Goal: Entertainment & Leisure: Browse casually

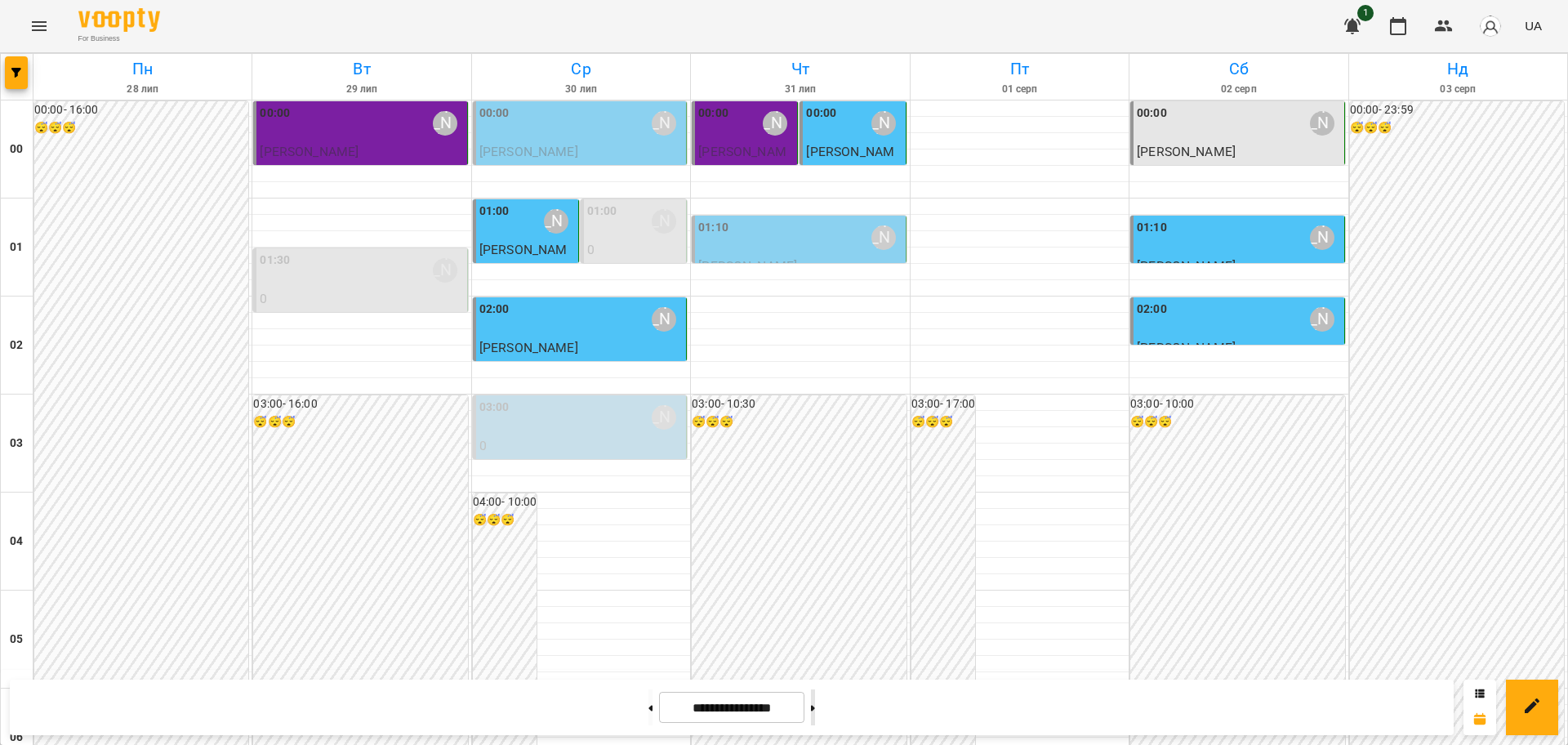
click at [815, 706] on icon at bounding box center [813, 709] width 4 height 7
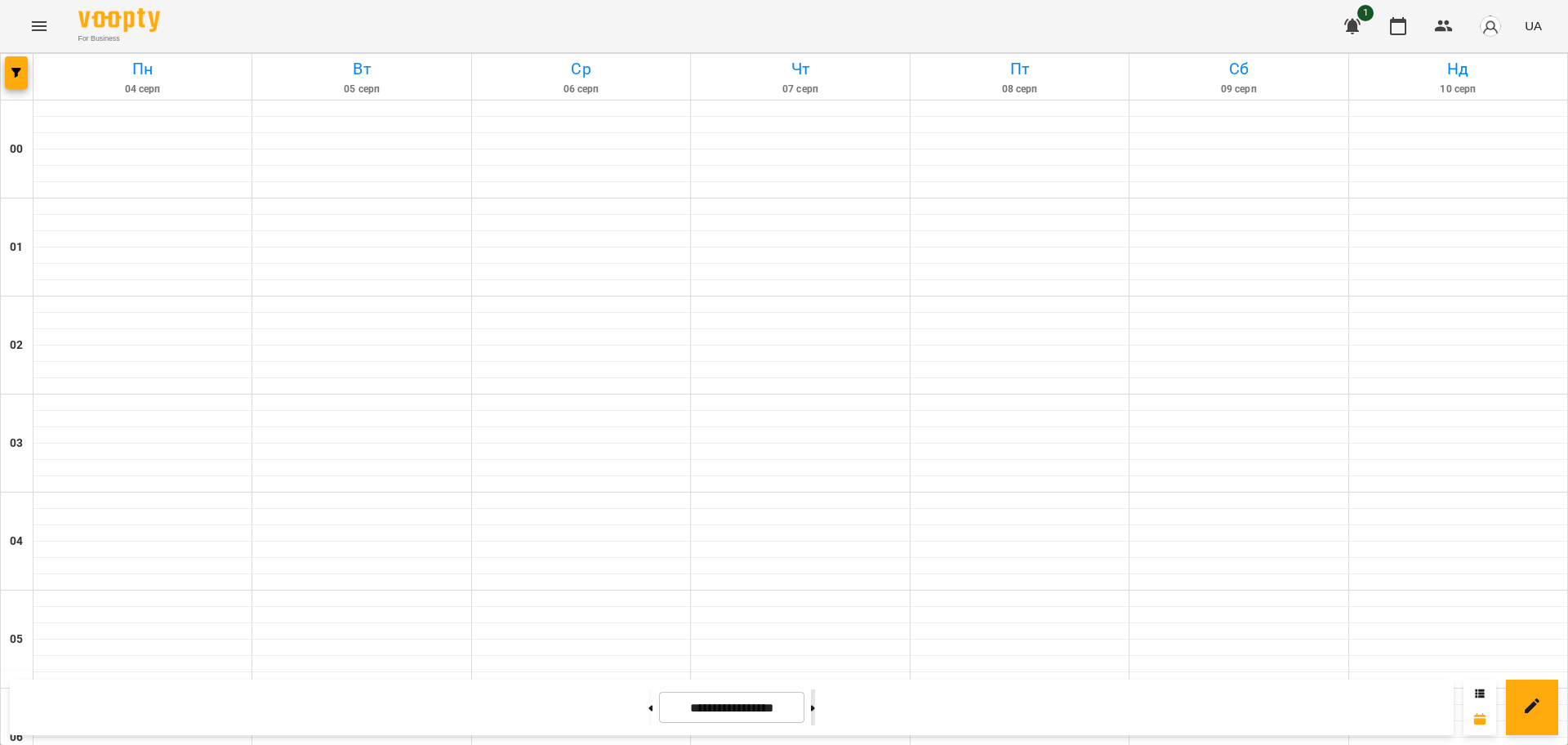
click at [815, 706] on icon at bounding box center [813, 709] width 4 height 7
type input "**********"
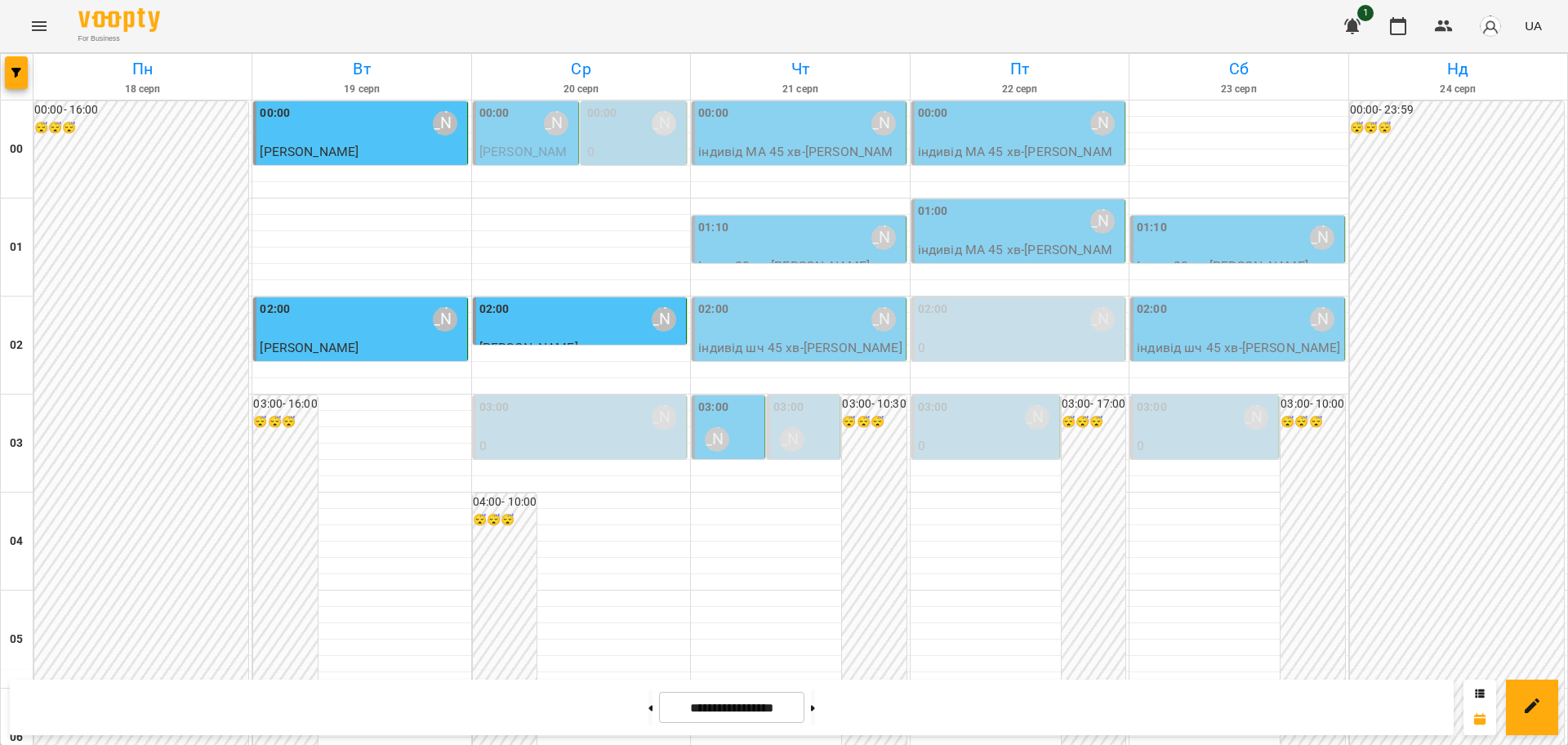
scroll to position [1783, 0]
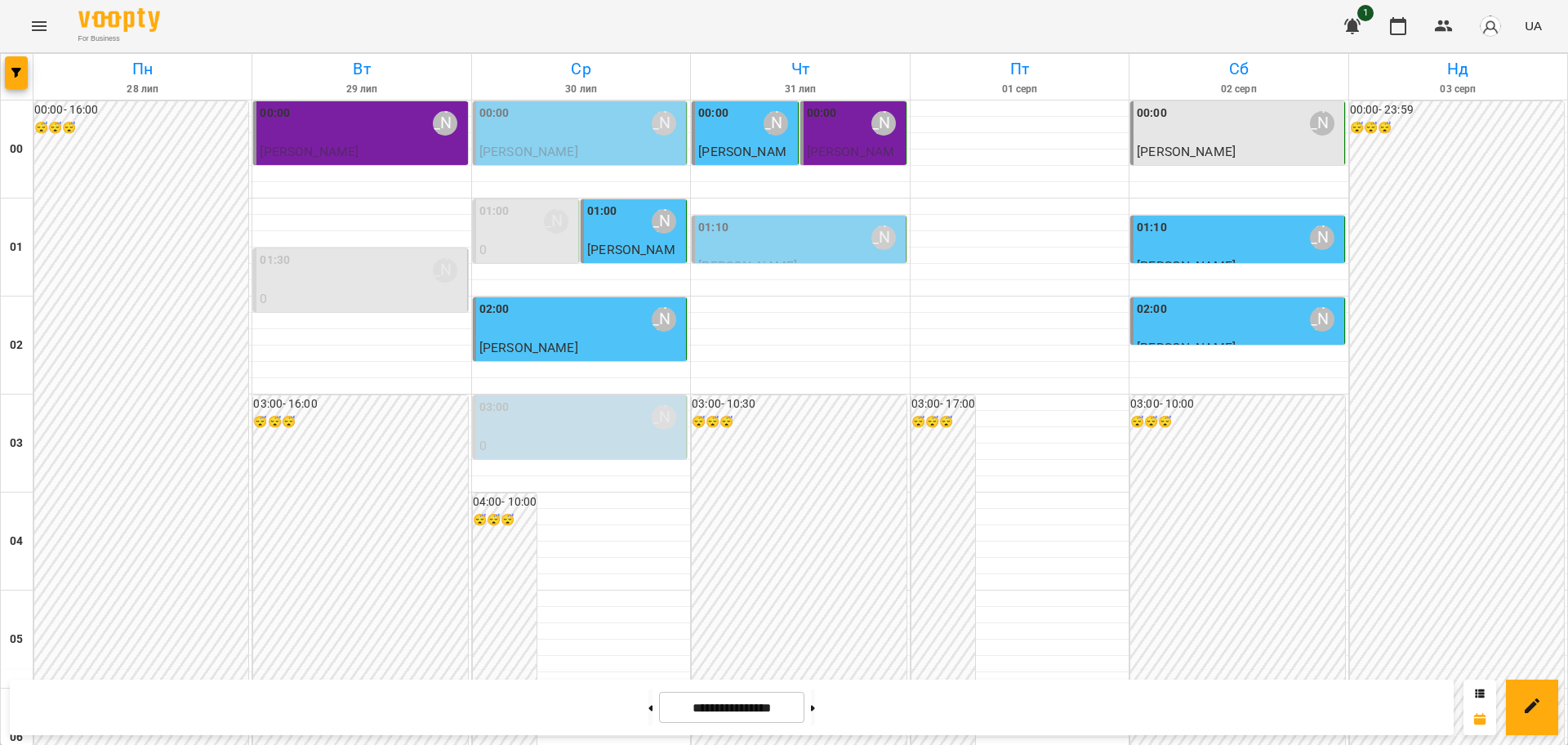
scroll to position [1737, 0]
click at [815, 712] on button at bounding box center [813, 707] width 4 height 36
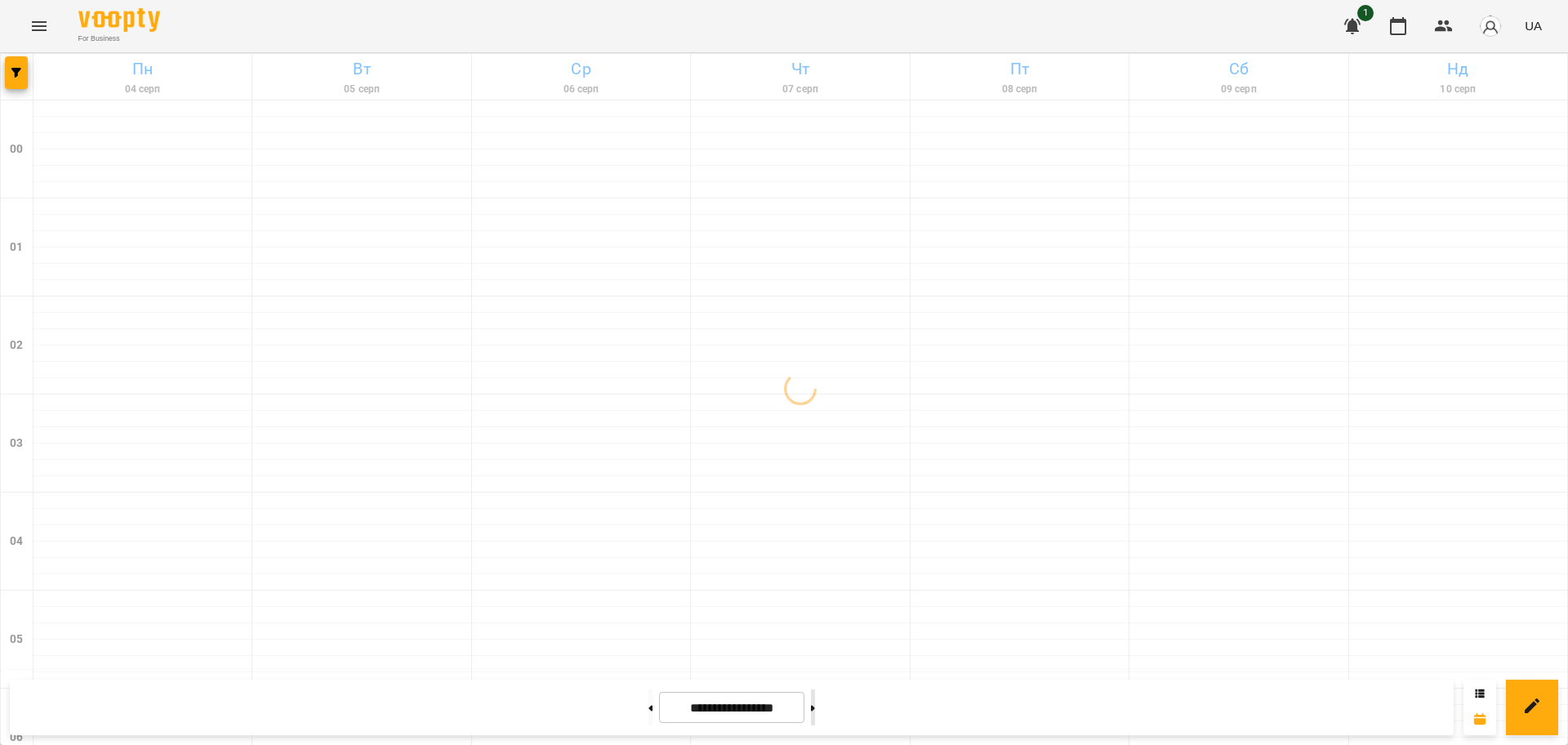
click at [815, 702] on button at bounding box center [813, 707] width 4 height 36
type input "**********"
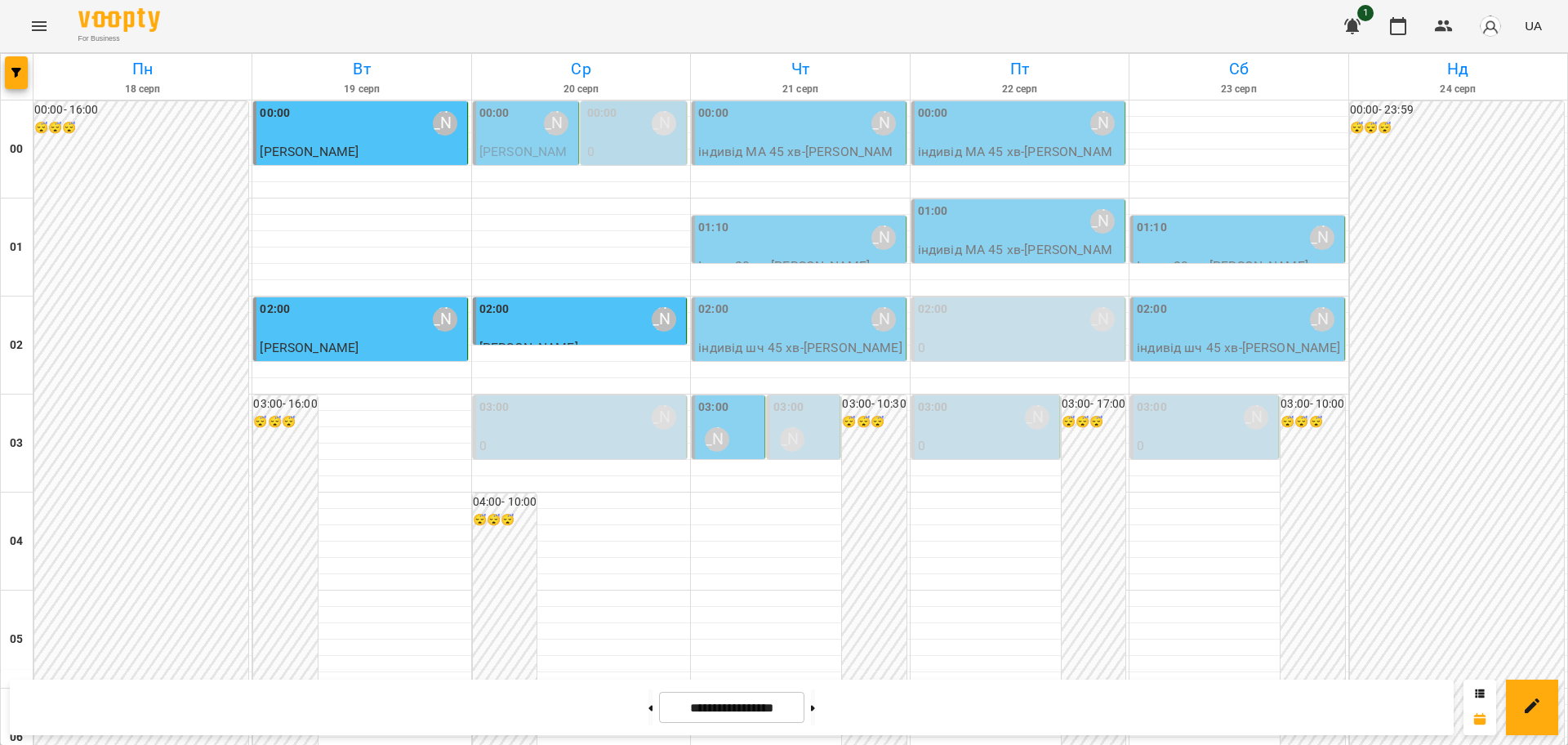
scroll to position [1328, 0]
click at [33, 15] on button "Menu" at bounding box center [39, 26] width 39 height 39
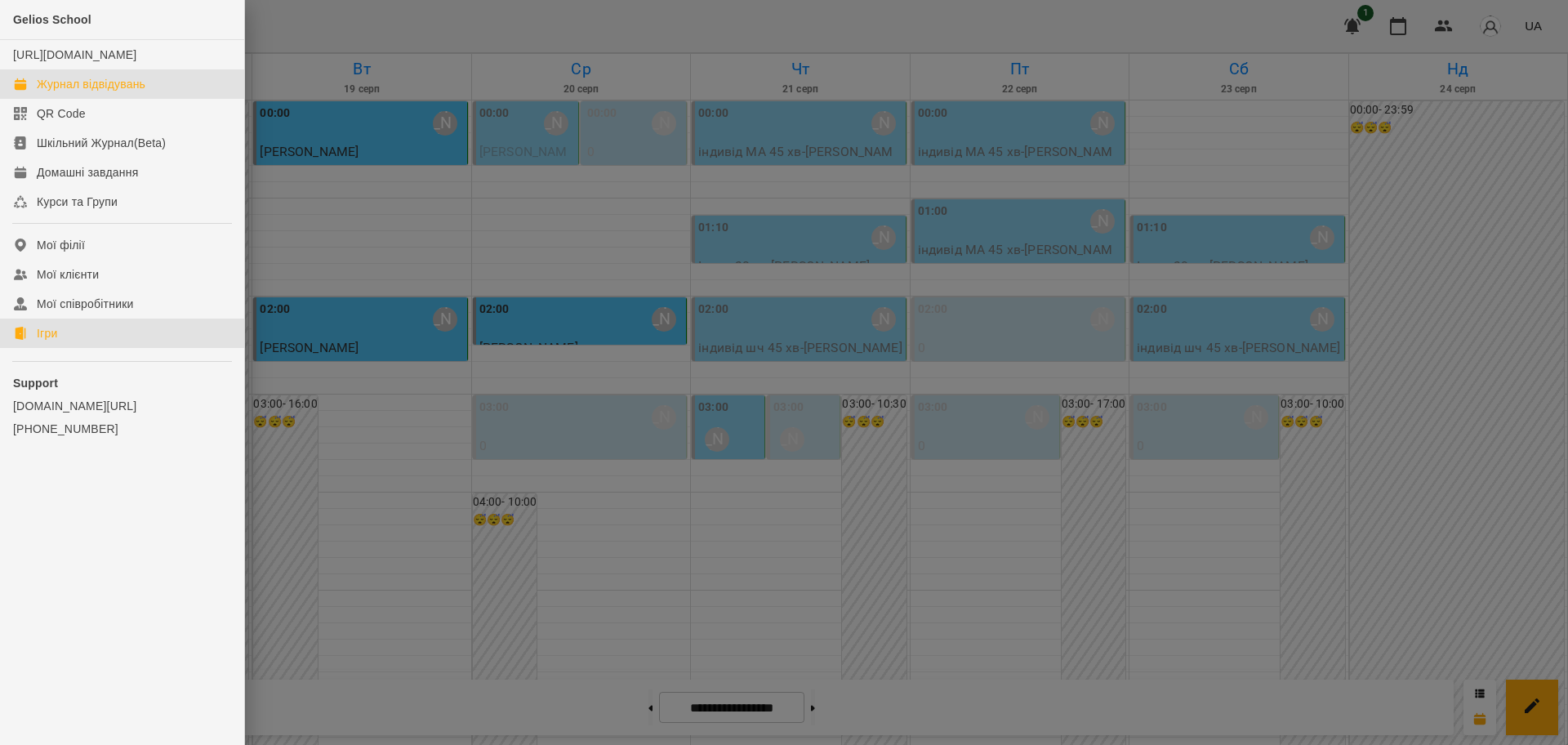
drag, startPoint x: 21, startPoint y: 354, endPoint x: 527, endPoint y: 267, distance: 513.4
click at [22, 340] on icon at bounding box center [20, 333] width 10 height 13
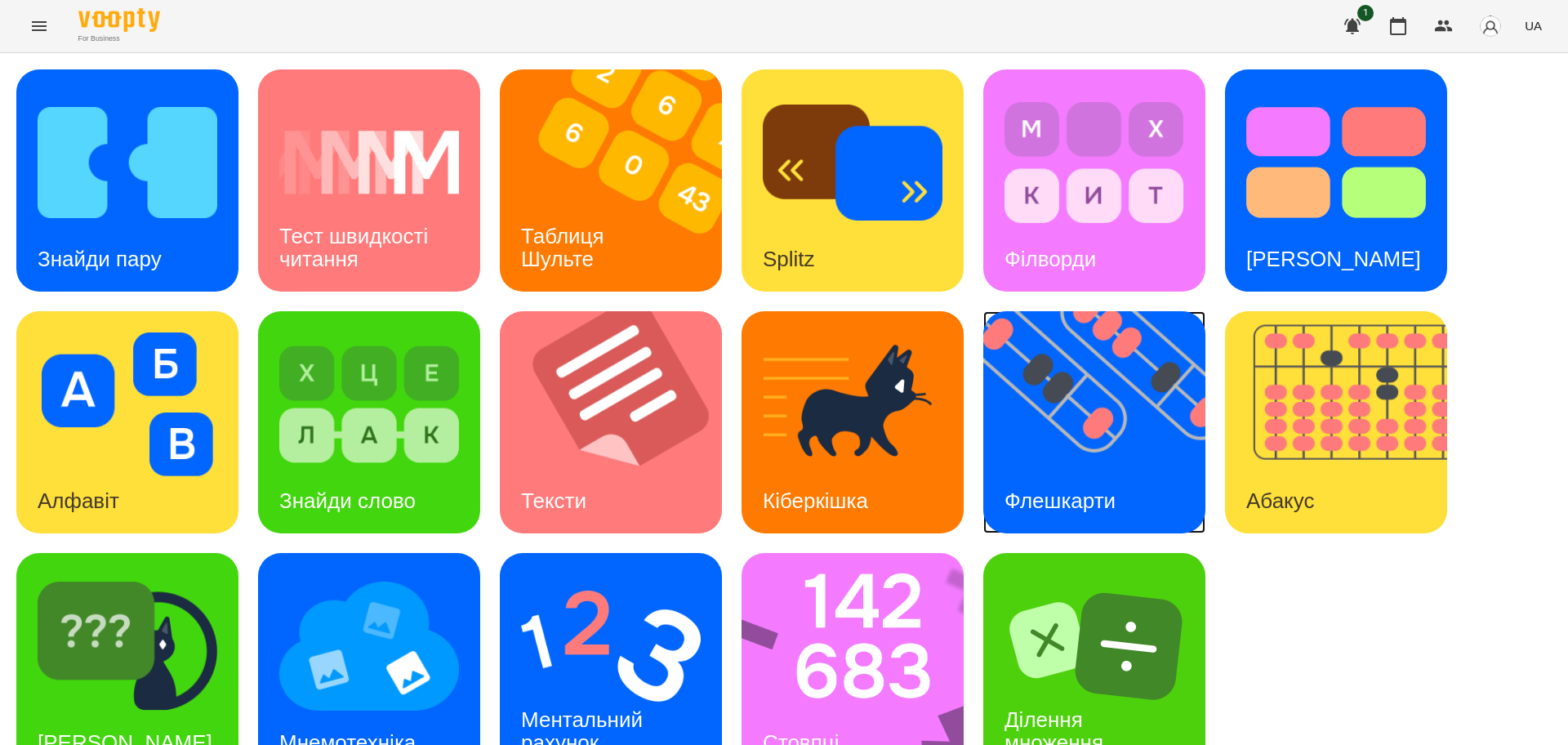
click at [1063, 366] on img at bounding box center [1105, 423] width 243 height 222
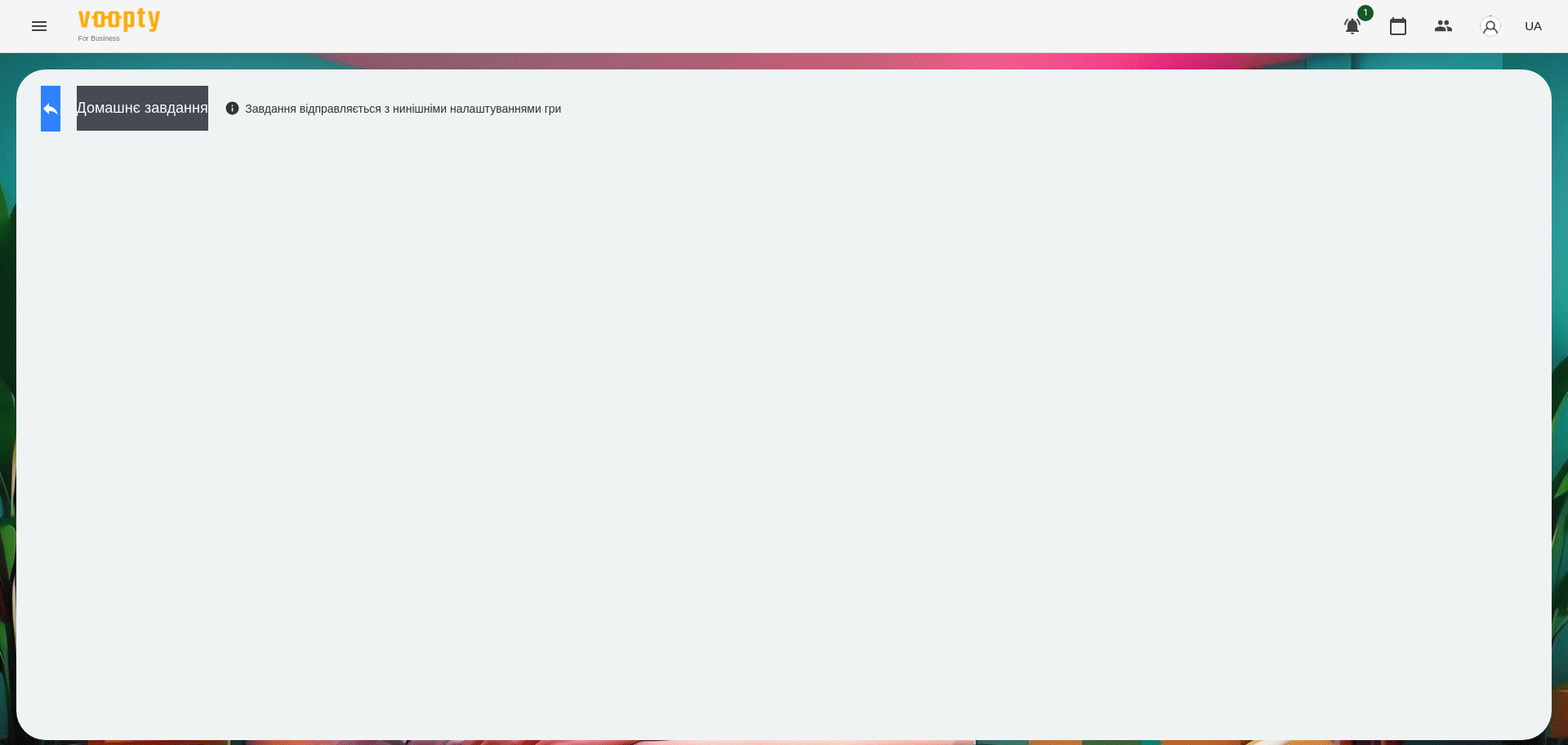
click at [58, 105] on icon at bounding box center [50, 109] width 15 height 12
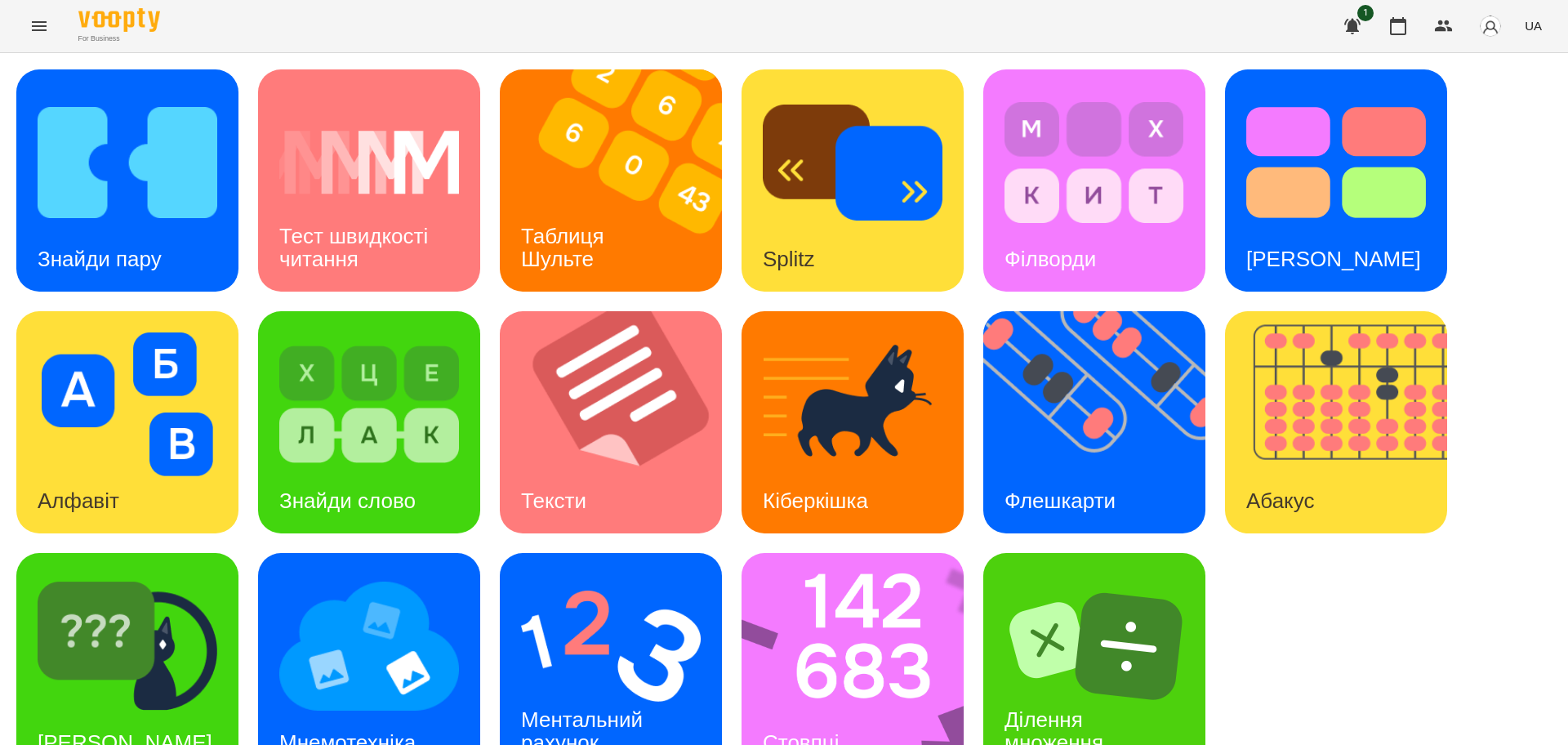
scroll to position [47, 0]
click at [216, 630] on img at bounding box center [127, 647] width 180 height 144
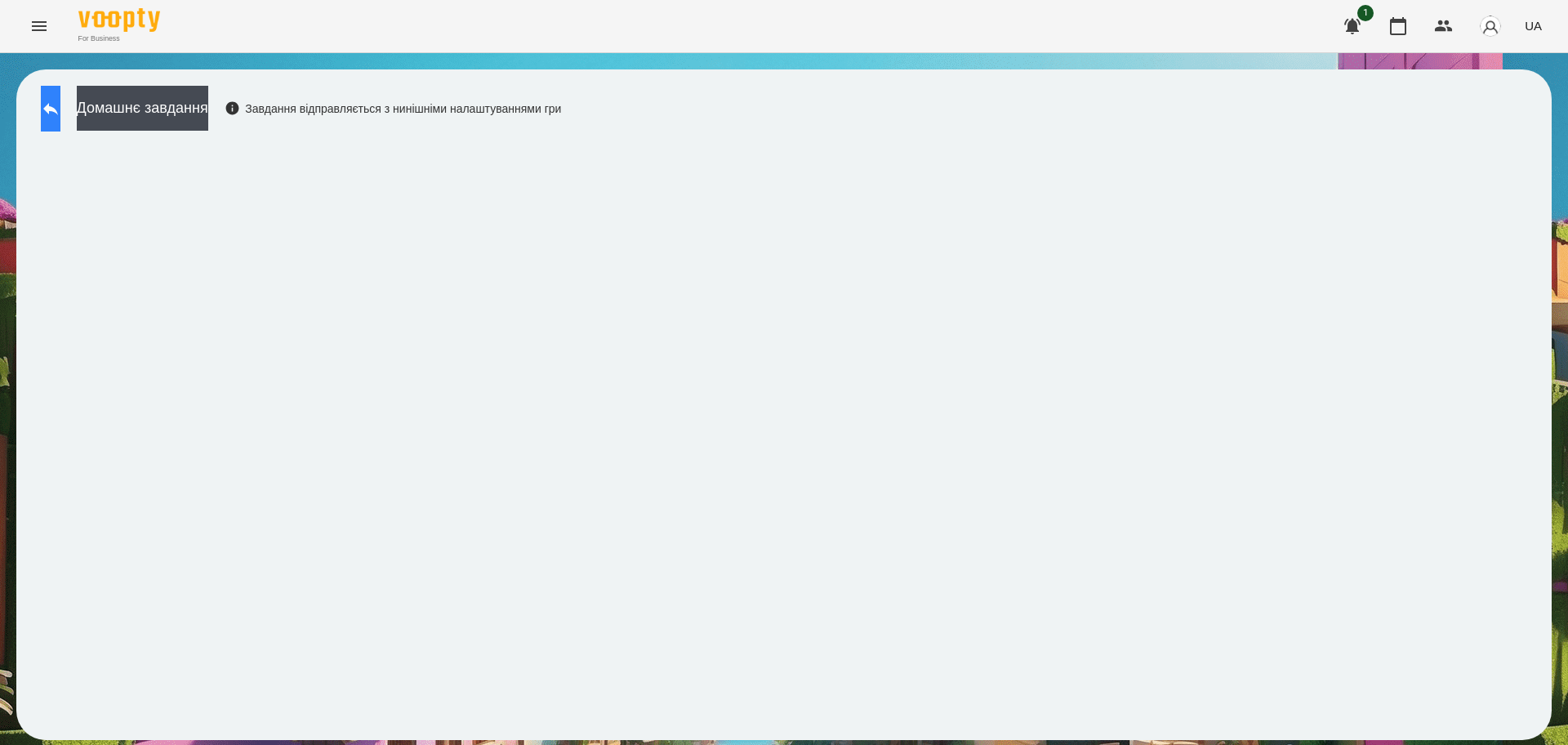
click at [58, 109] on icon at bounding box center [50, 109] width 15 height 12
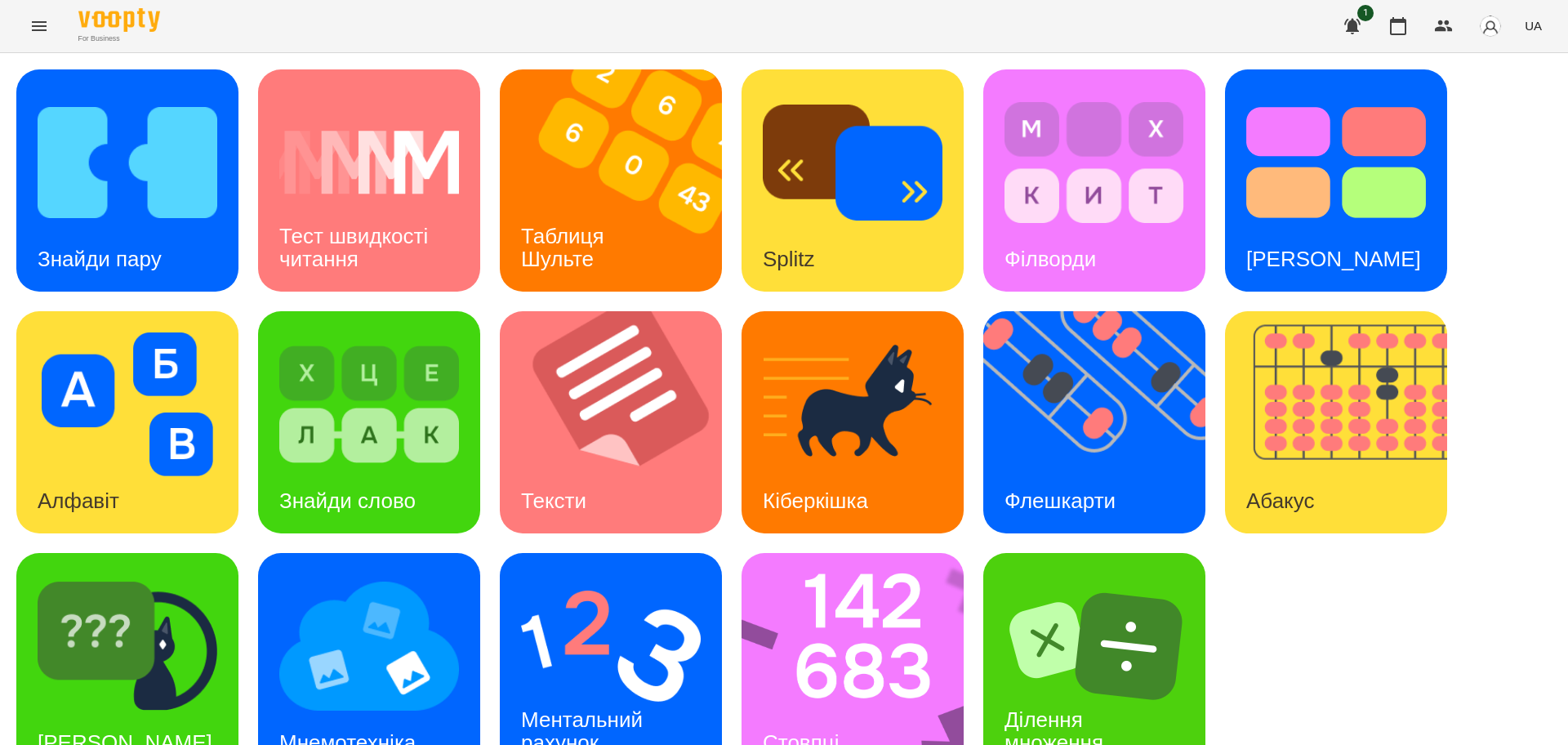
scroll to position [47, 0]
click at [567, 612] on img at bounding box center [611, 647] width 180 height 144
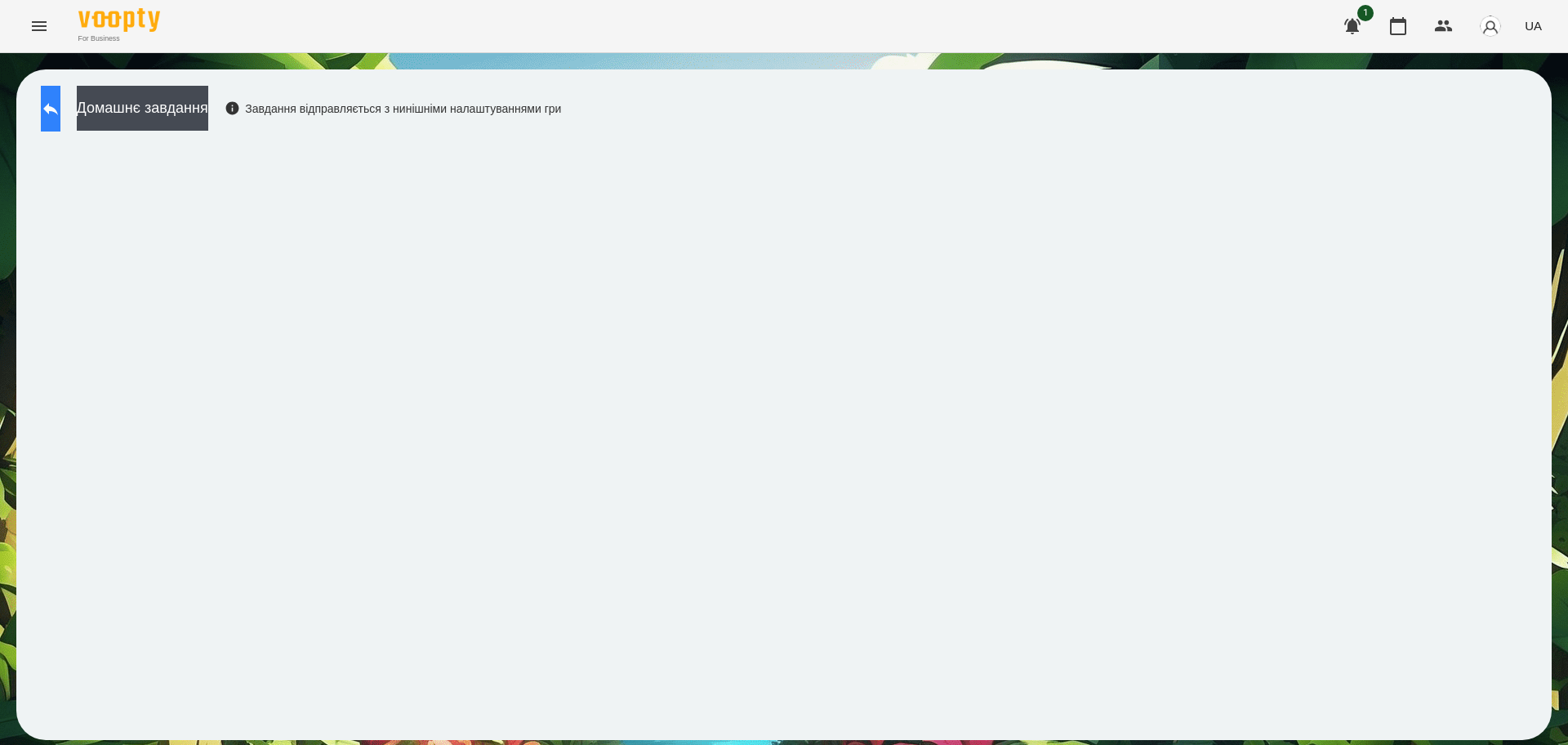
click at [61, 114] on icon at bounding box center [50, 109] width 20 height 20
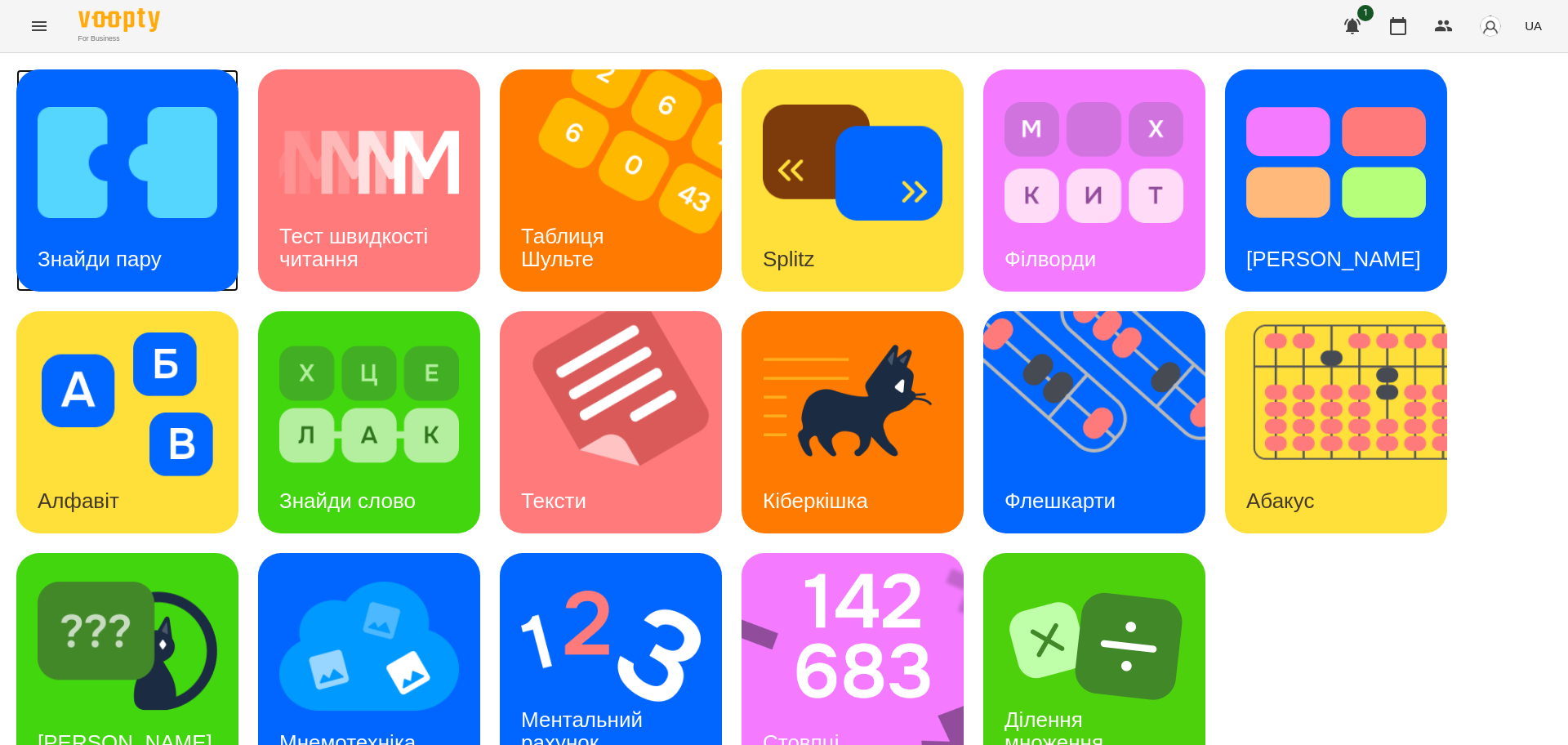
click at [154, 174] on img at bounding box center [127, 162] width 180 height 144
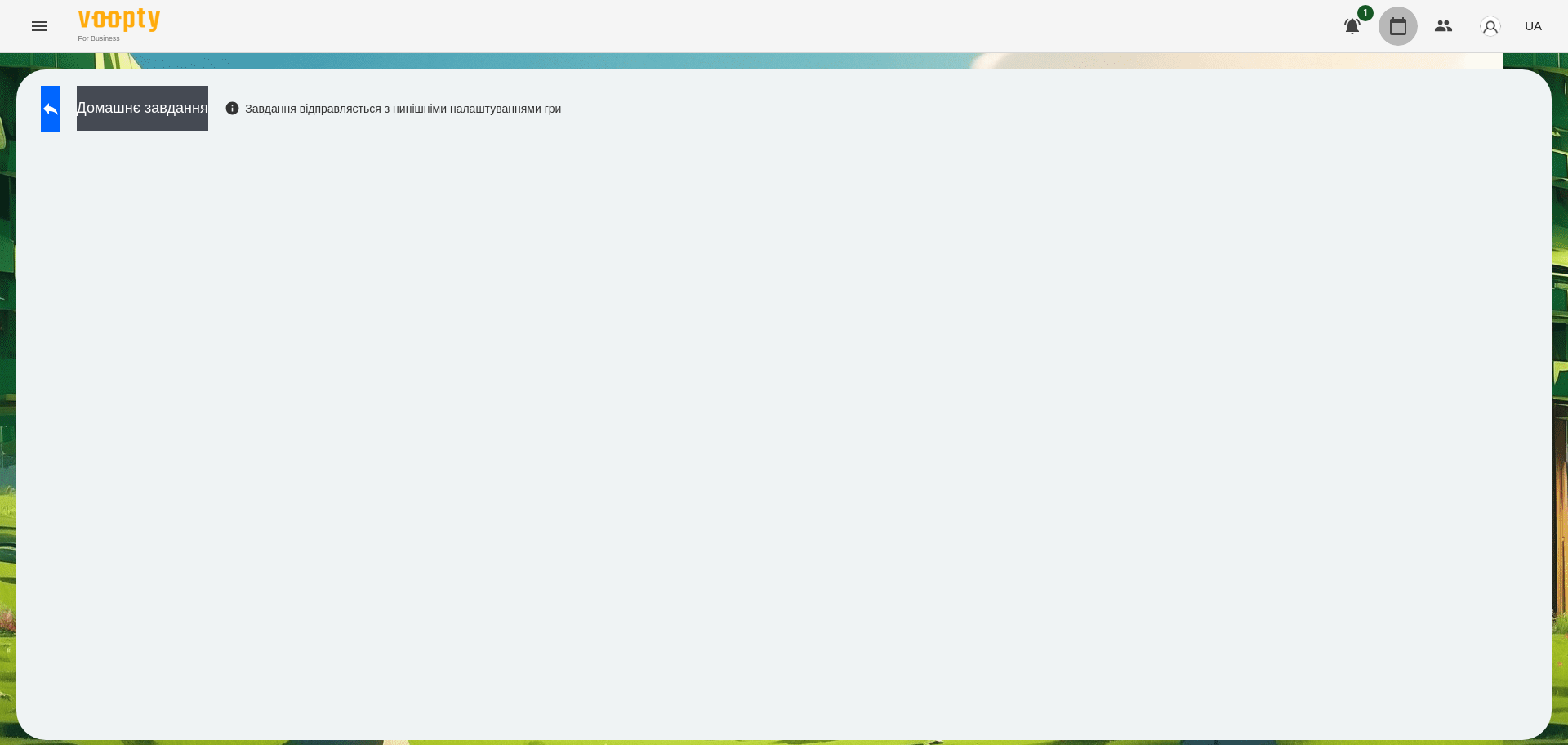
click at [1401, 26] on icon "button" at bounding box center [1398, 26] width 20 height 20
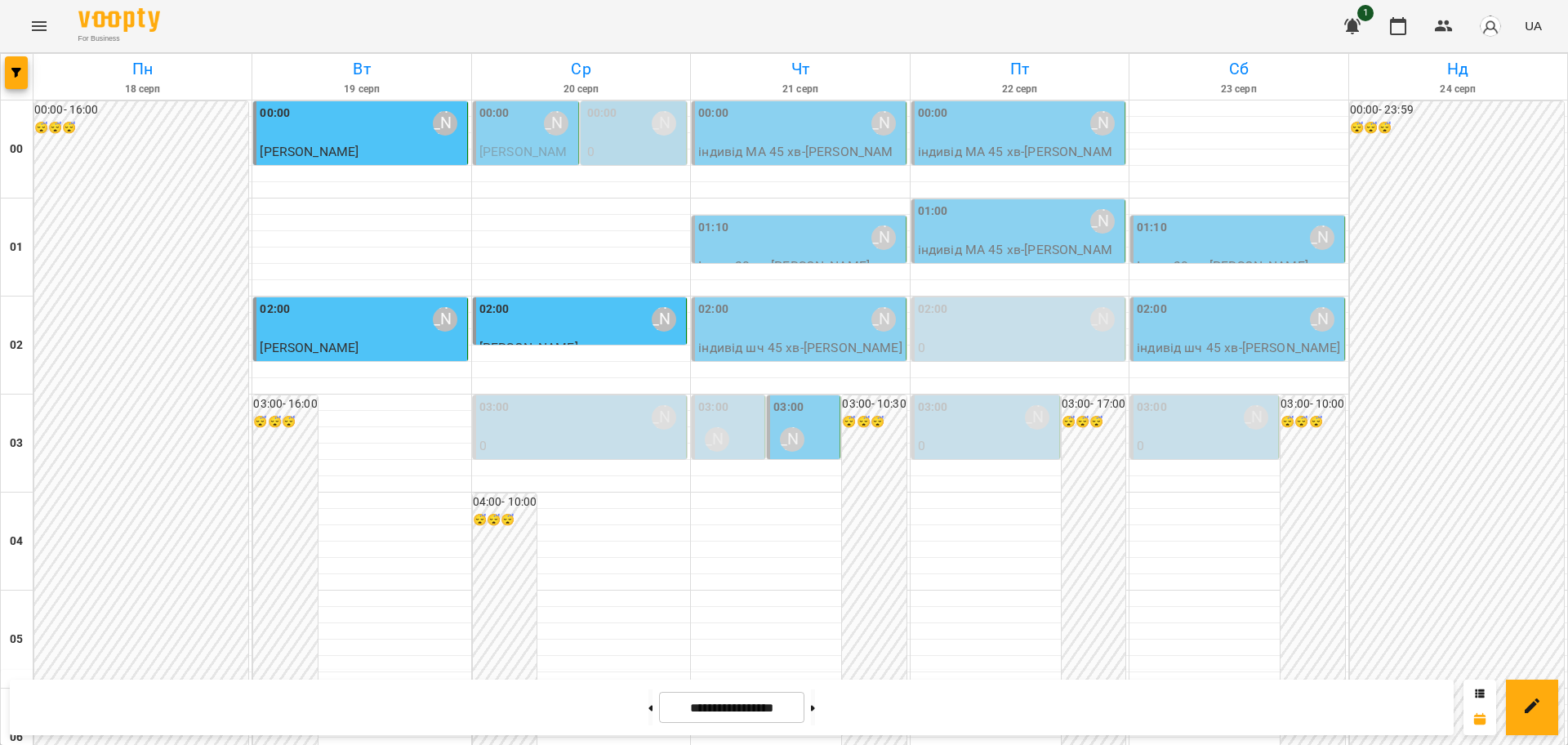
scroll to position [1476, 0]
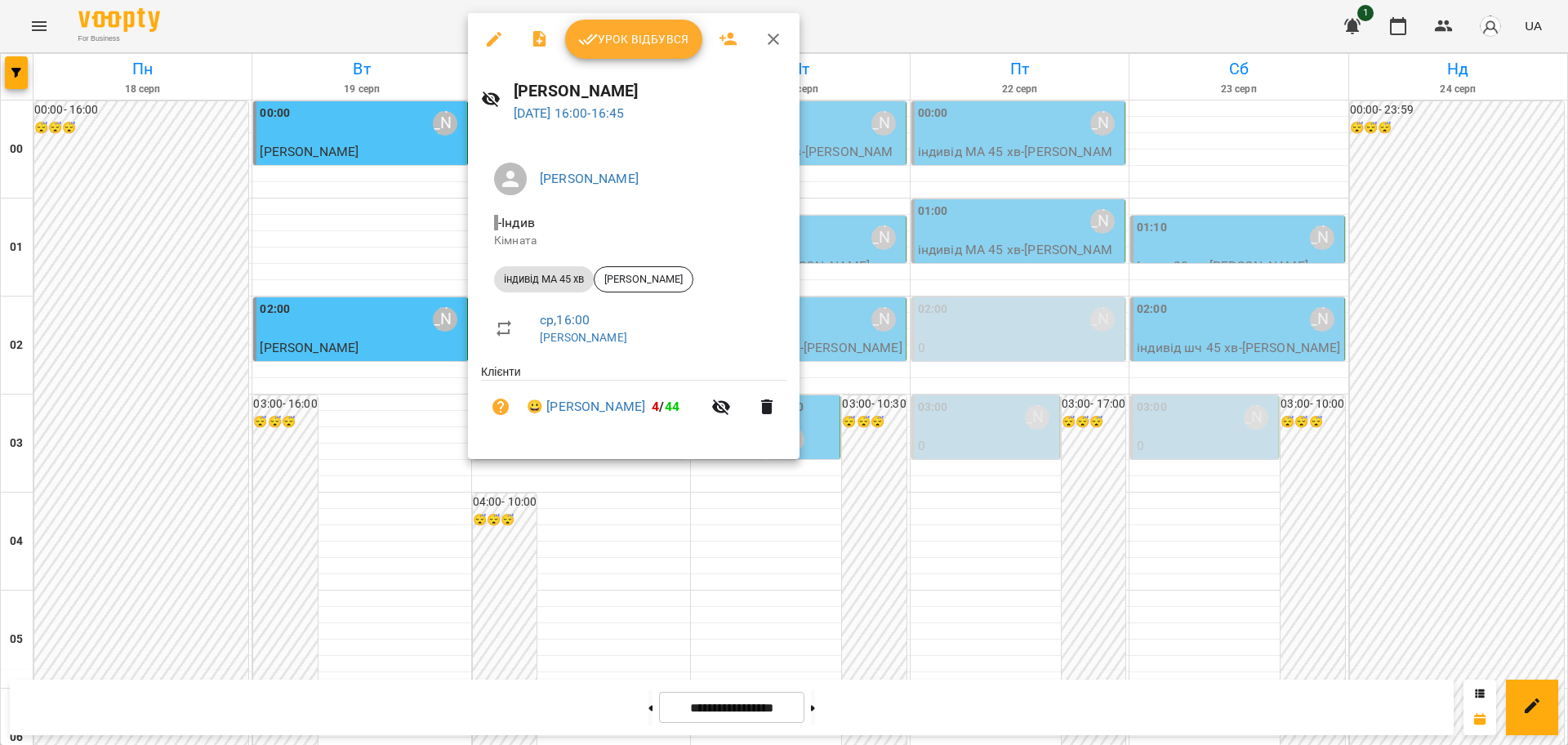
click at [633, 30] on span "Урок відбувся" at bounding box center [633, 39] width 111 height 20
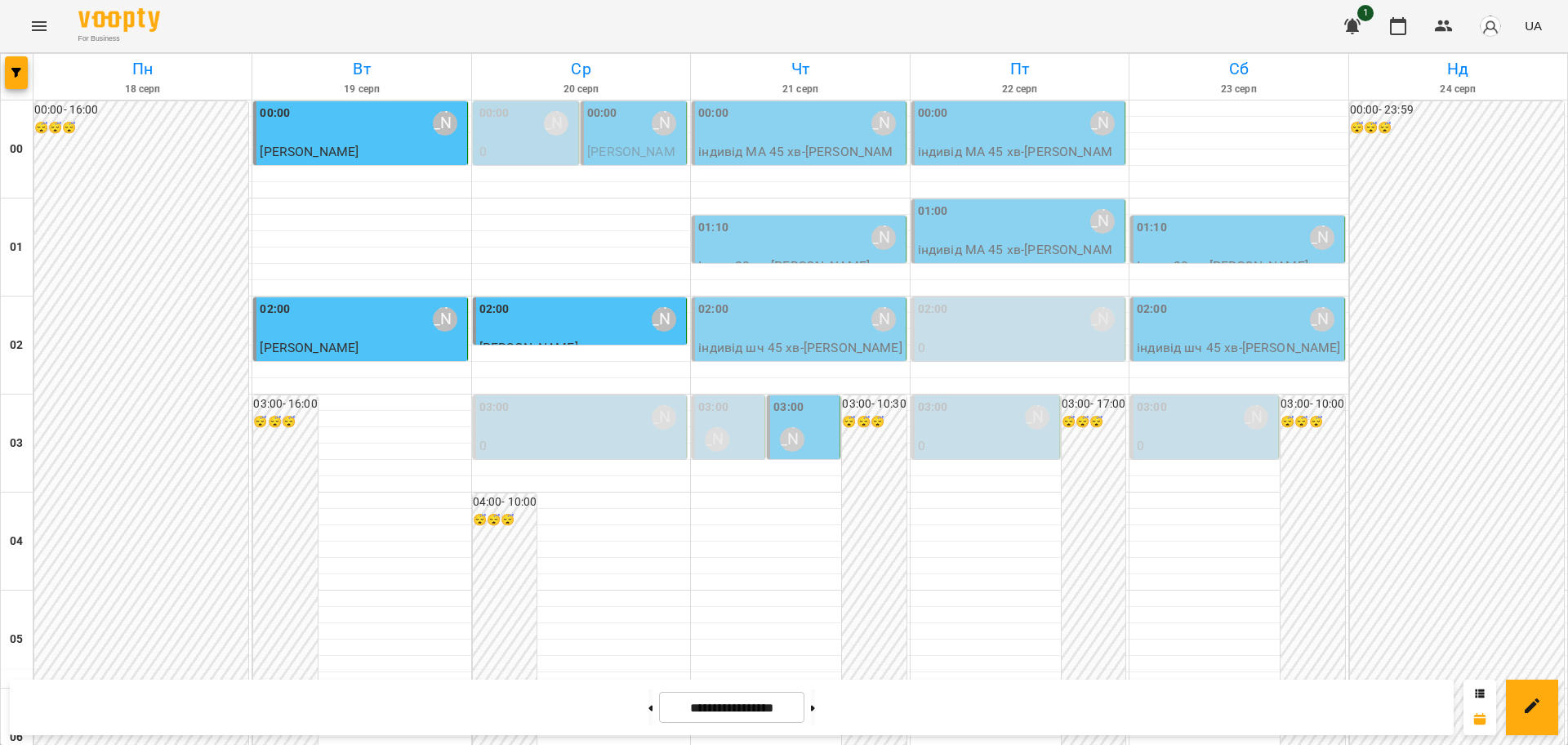
scroll to position [1374, 0]
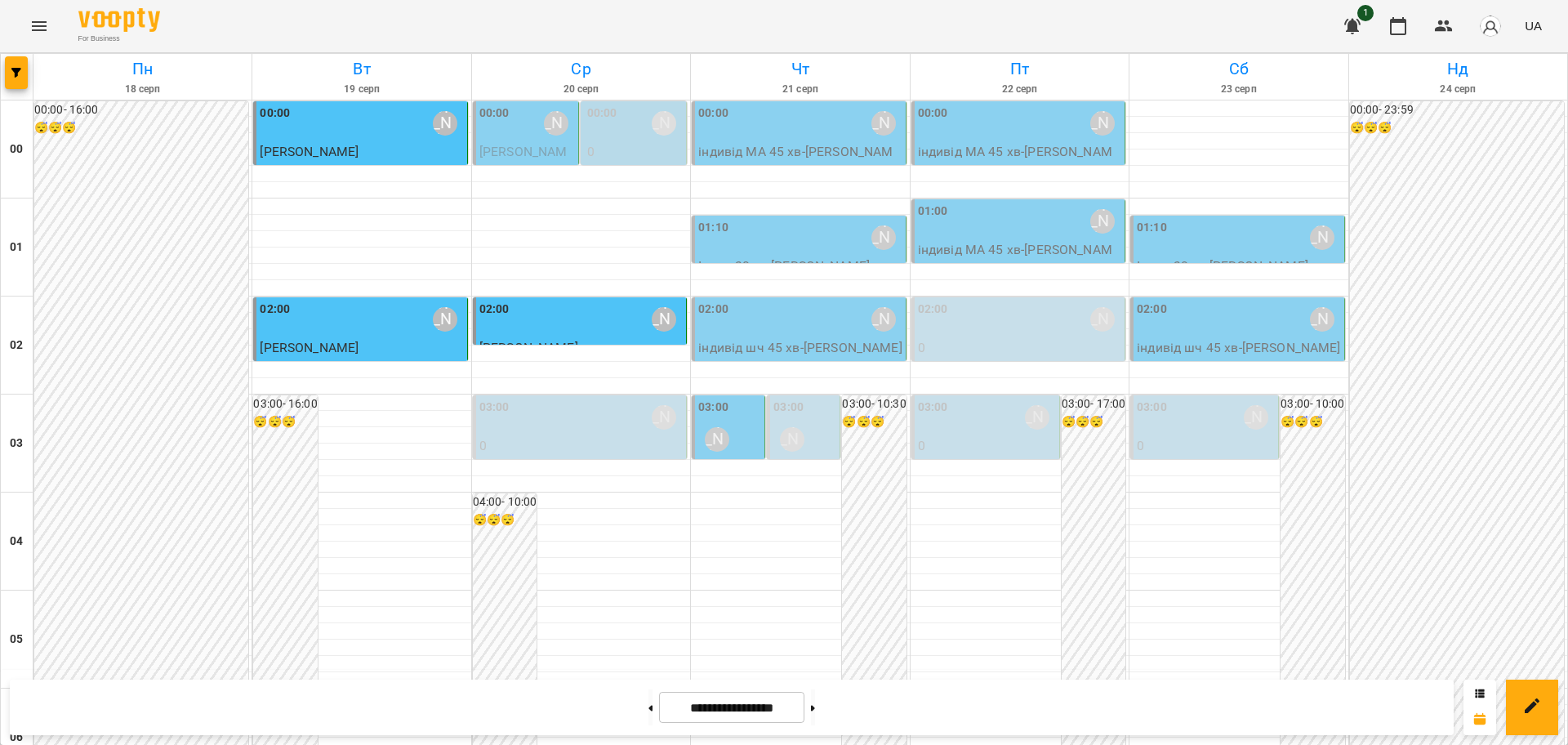
scroll to position [1476, 0]
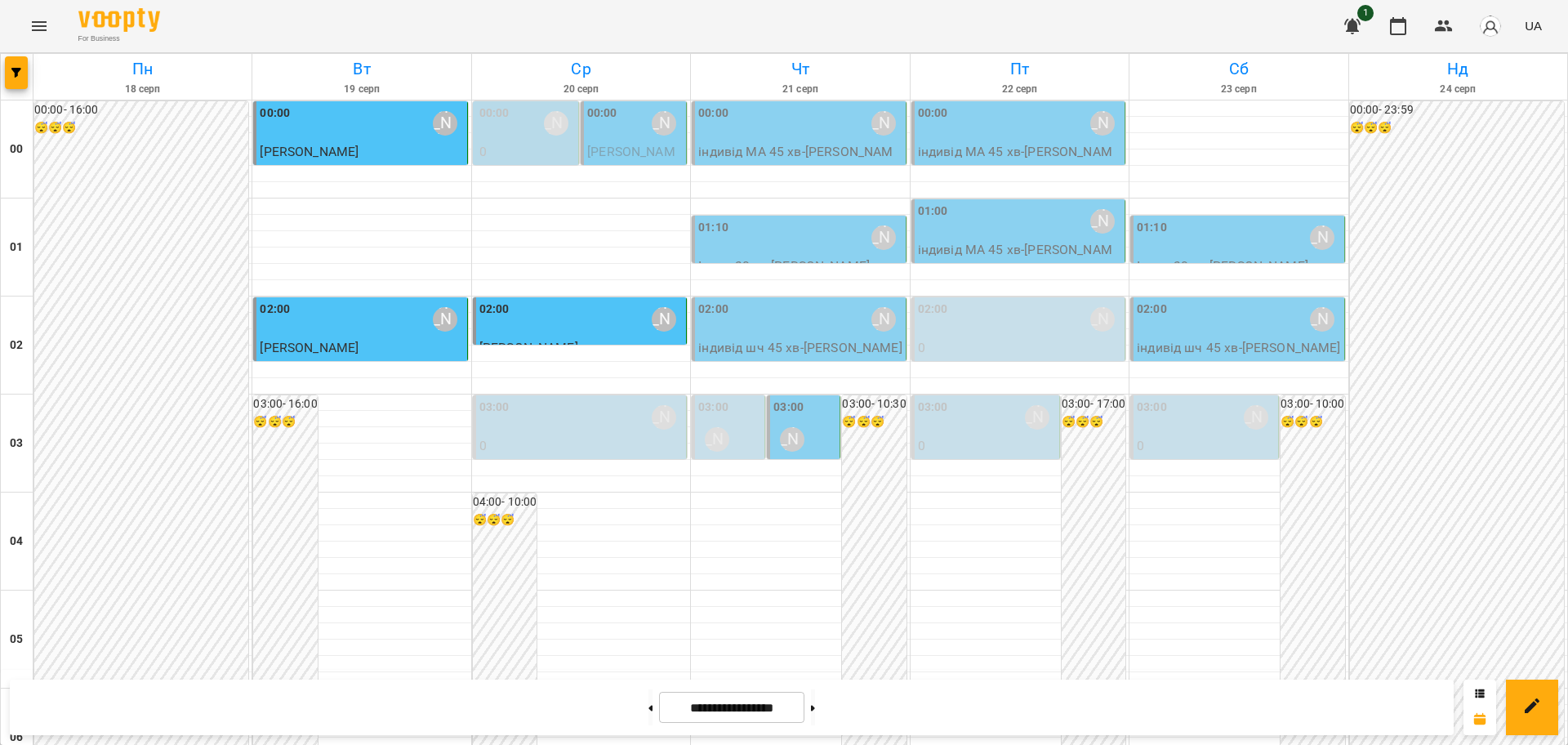
click at [39, 25] on icon "Menu" at bounding box center [39, 25] width 15 height 10
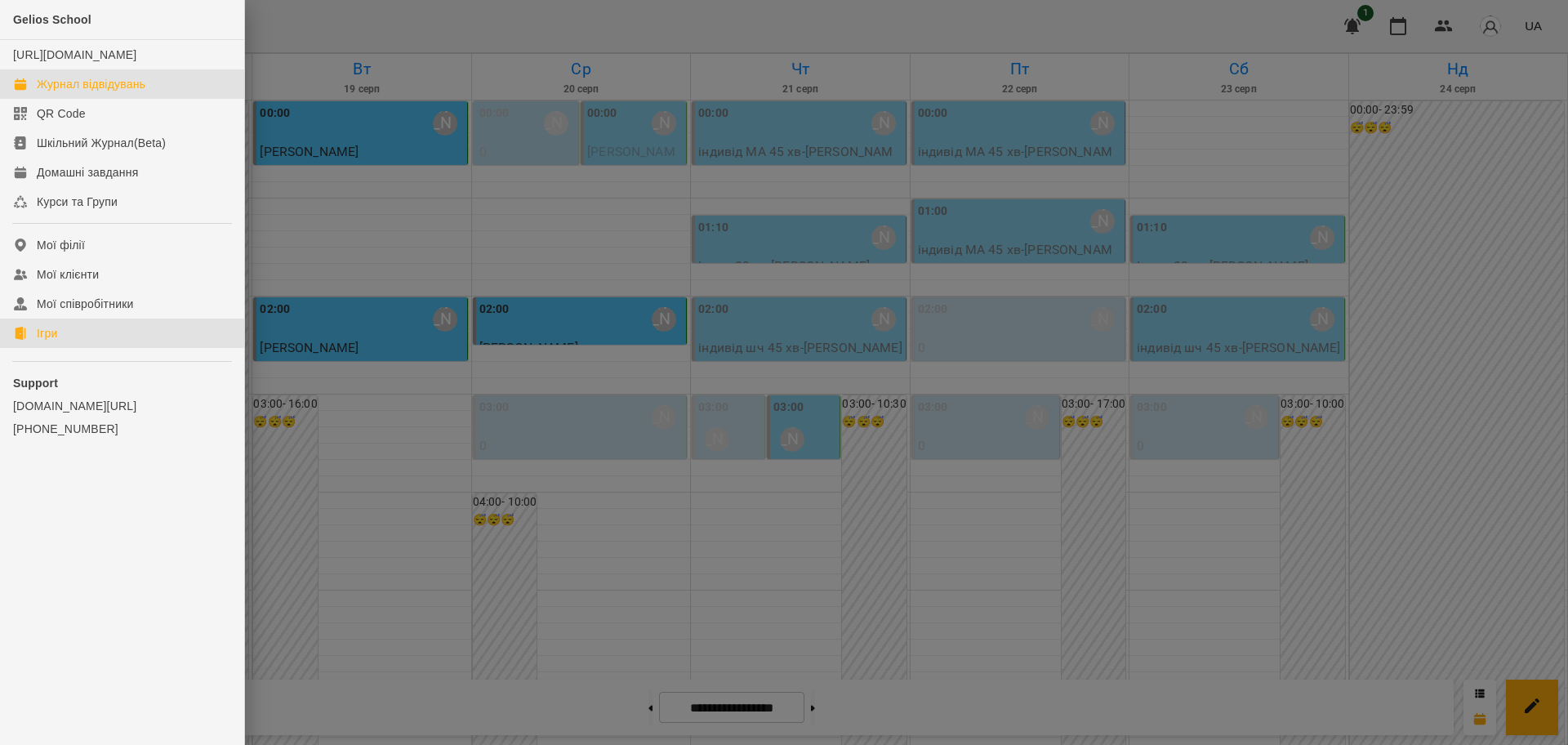
click at [37, 341] on div "Ігри" at bounding box center [47, 333] width 21 height 16
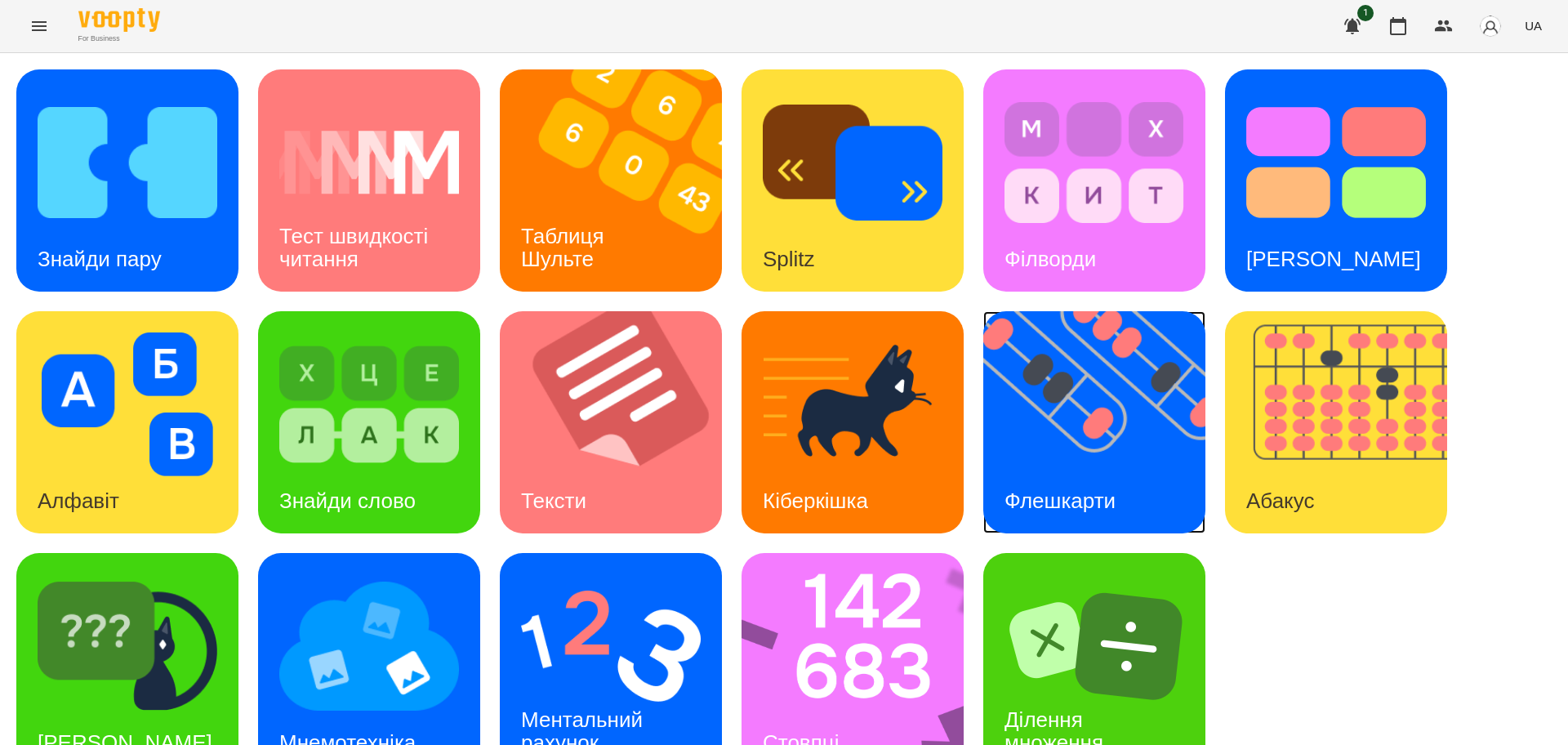
click at [1086, 479] on div "Флешкарти" at bounding box center [1060, 501] width 154 height 64
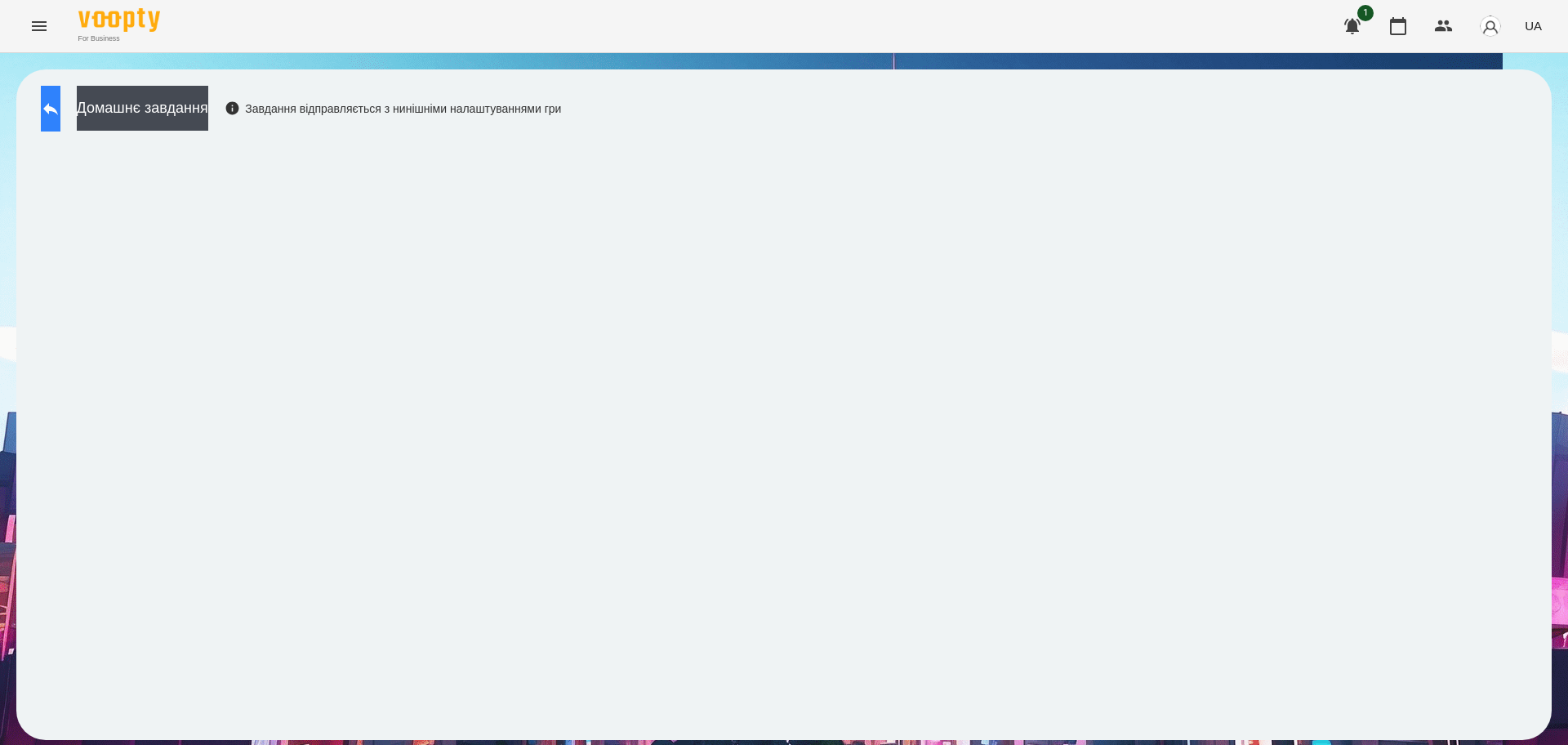
click at [61, 106] on icon at bounding box center [50, 109] width 20 height 20
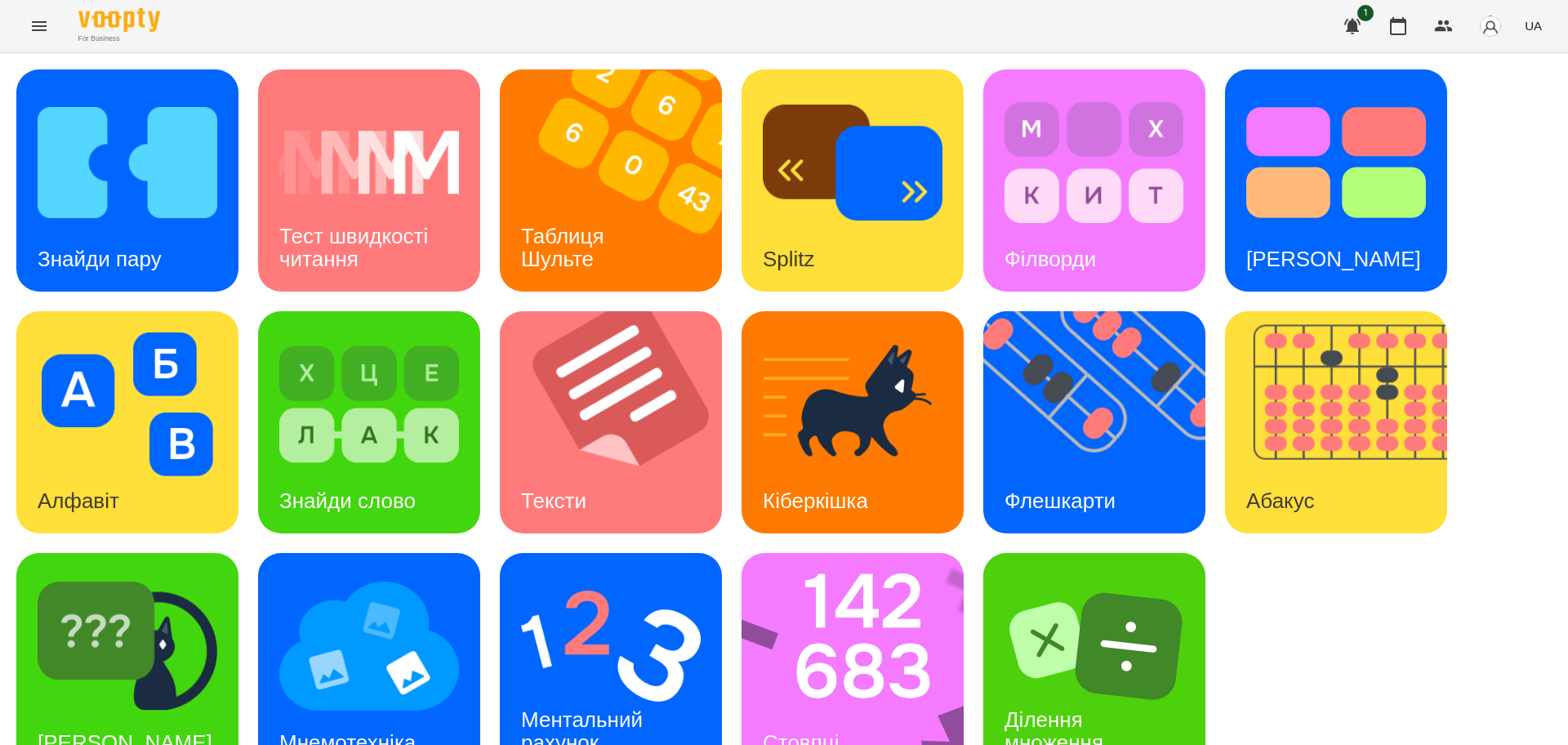
scroll to position [47, 0]
click at [861, 616] on img at bounding box center [863, 664] width 244 height 222
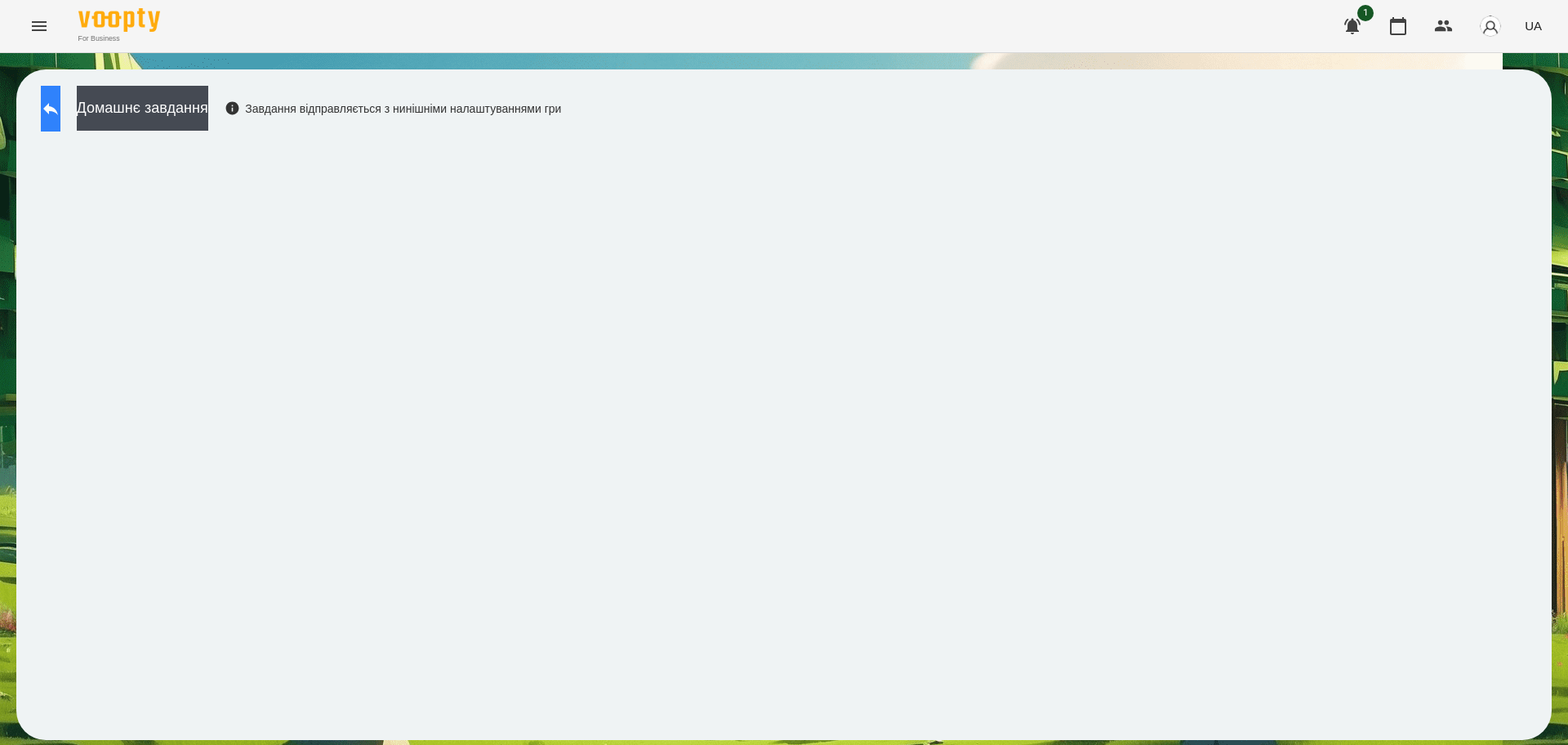
click at [49, 113] on button at bounding box center [50, 109] width 20 height 46
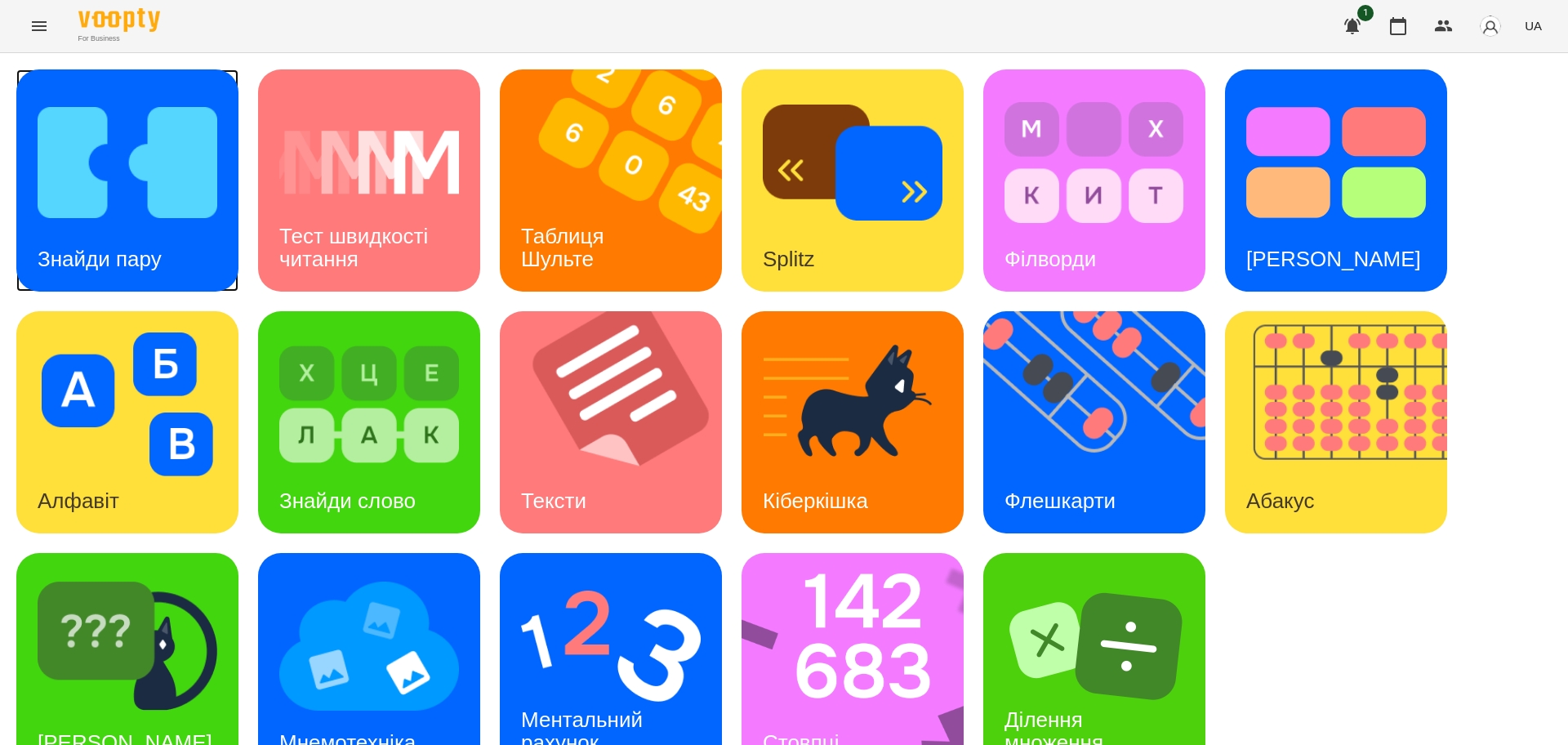
click at [114, 199] on img at bounding box center [127, 162] width 180 height 144
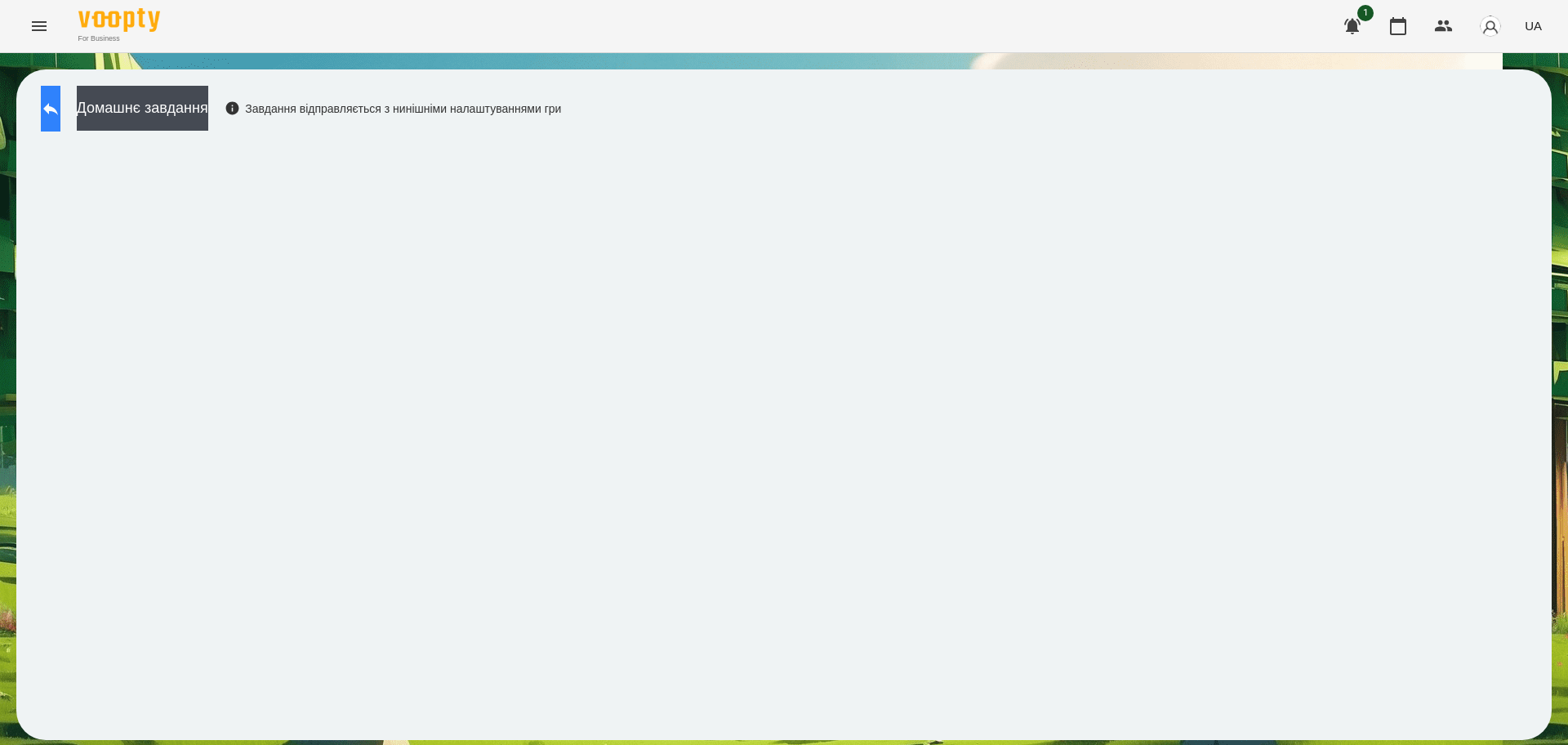
click at [61, 108] on icon at bounding box center [50, 109] width 20 height 20
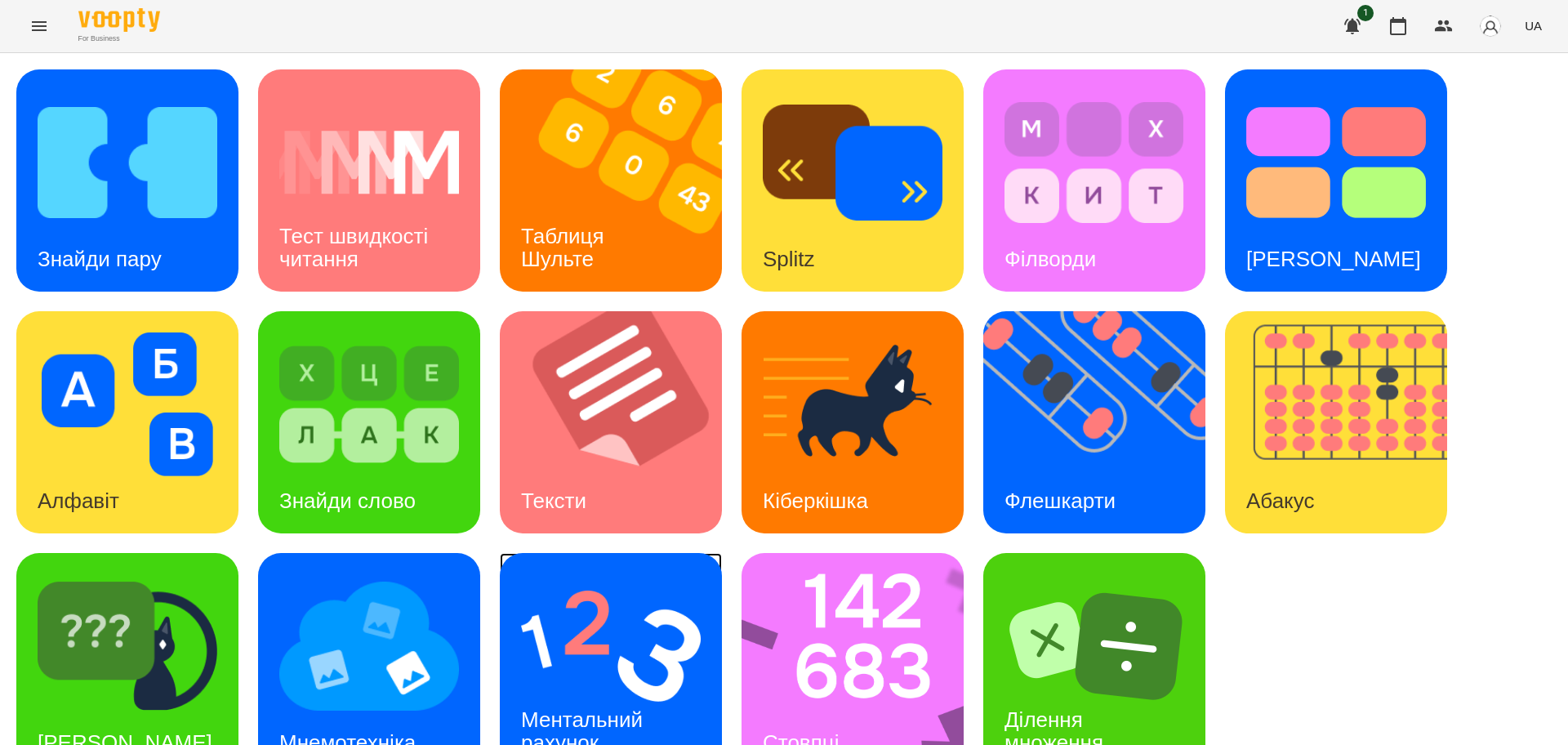
click at [635, 669] on img at bounding box center [611, 647] width 180 height 144
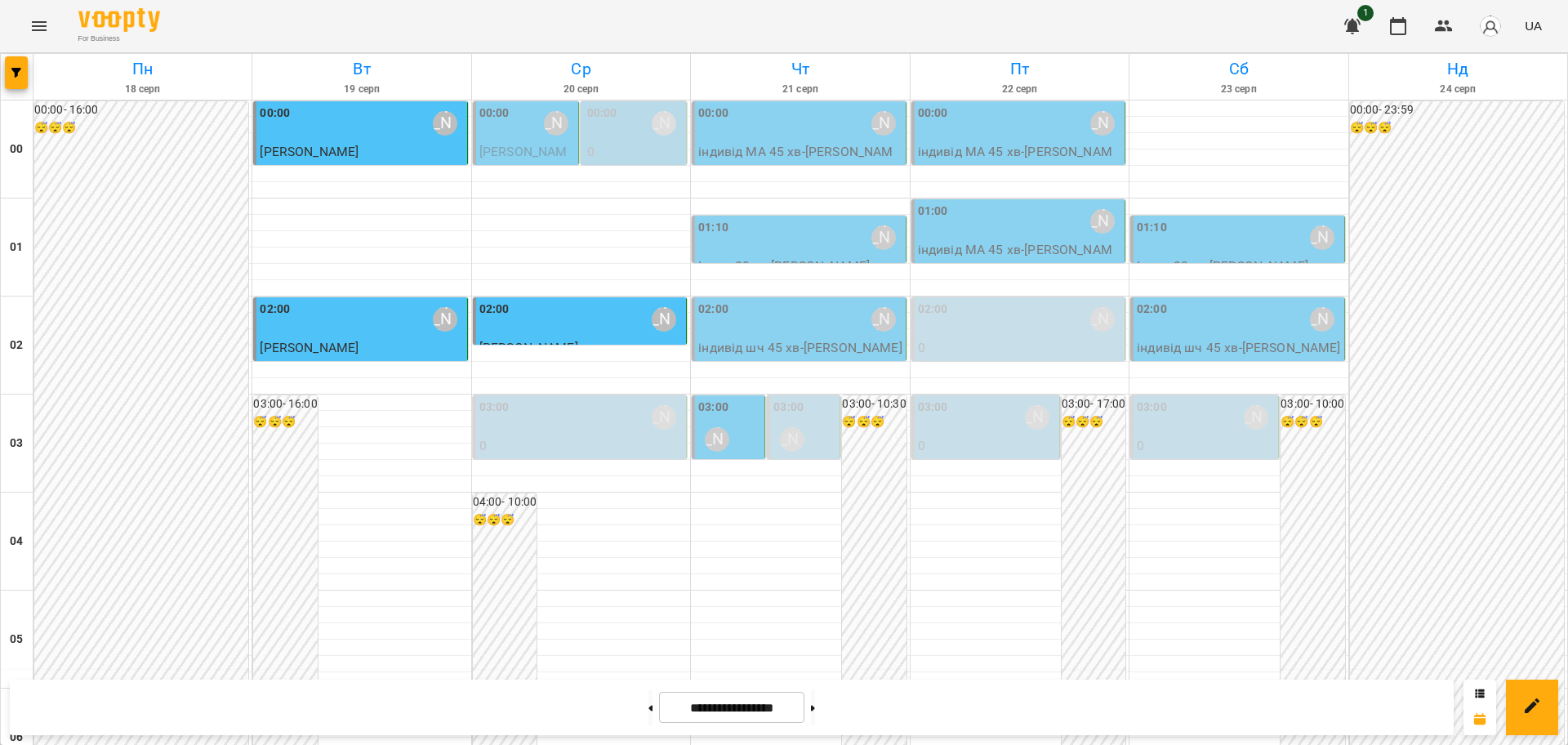
scroll to position [1328, 0]
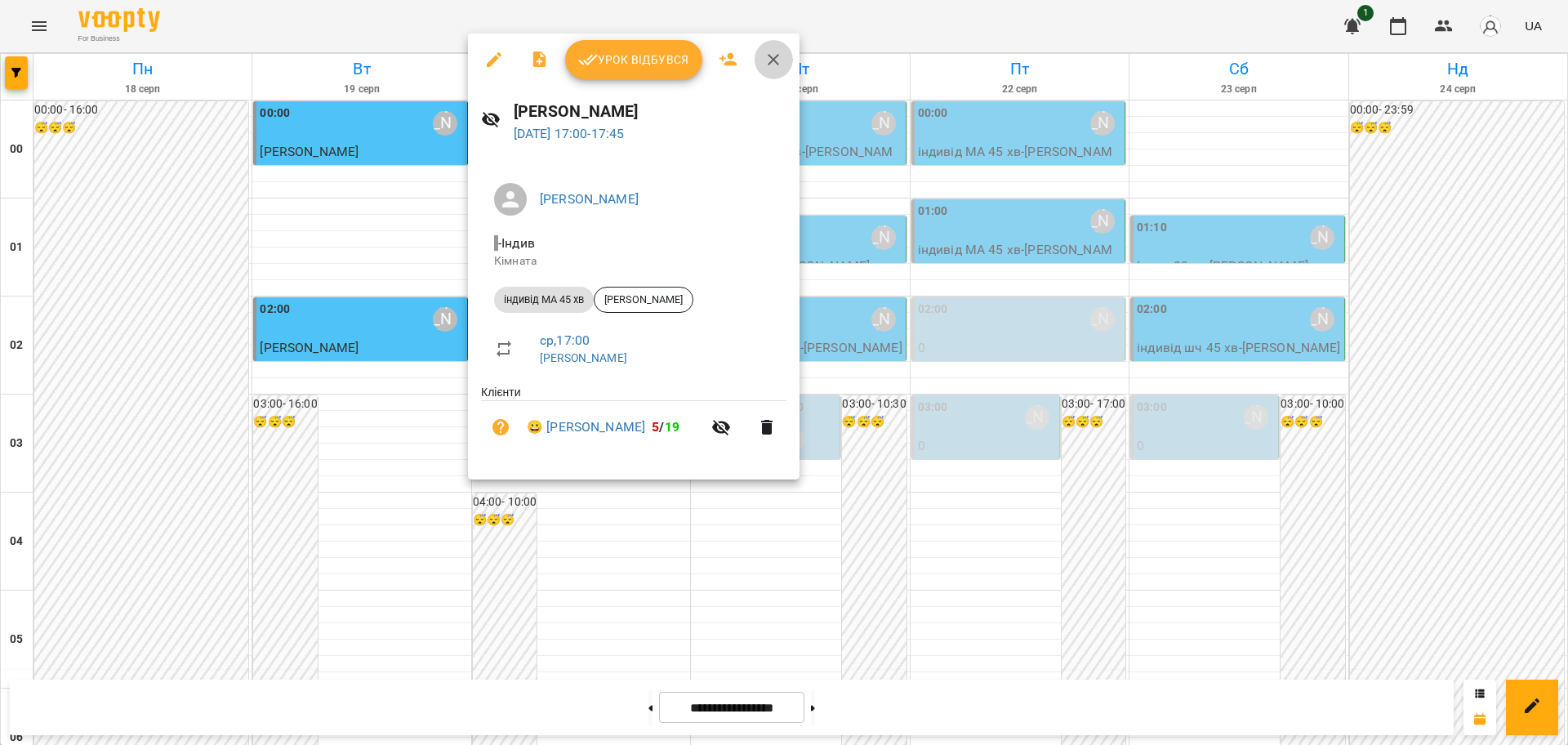
click at [772, 64] on icon "button" at bounding box center [773, 59] width 20 height 20
